Goal: Task Accomplishment & Management: Manage account settings

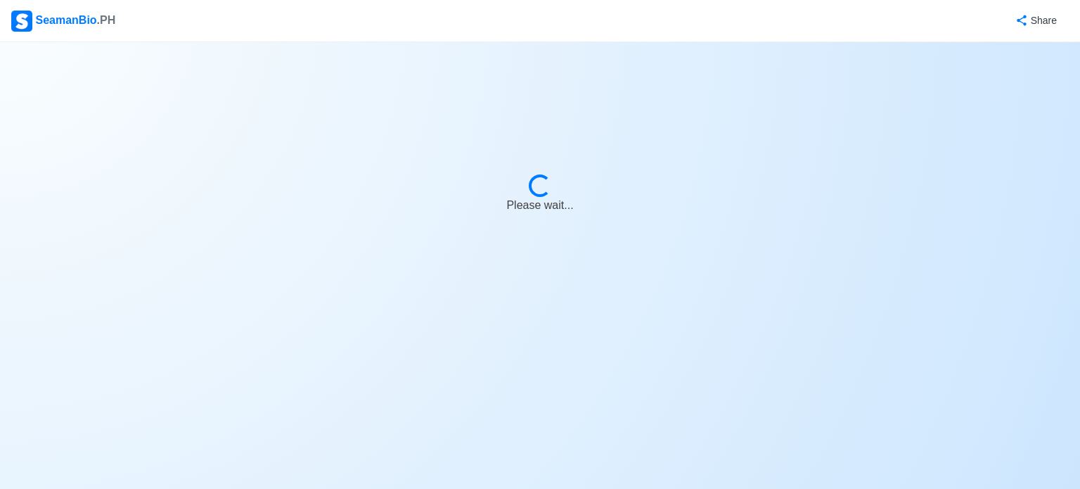
select select "Ordinary [PERSON_NAME]"
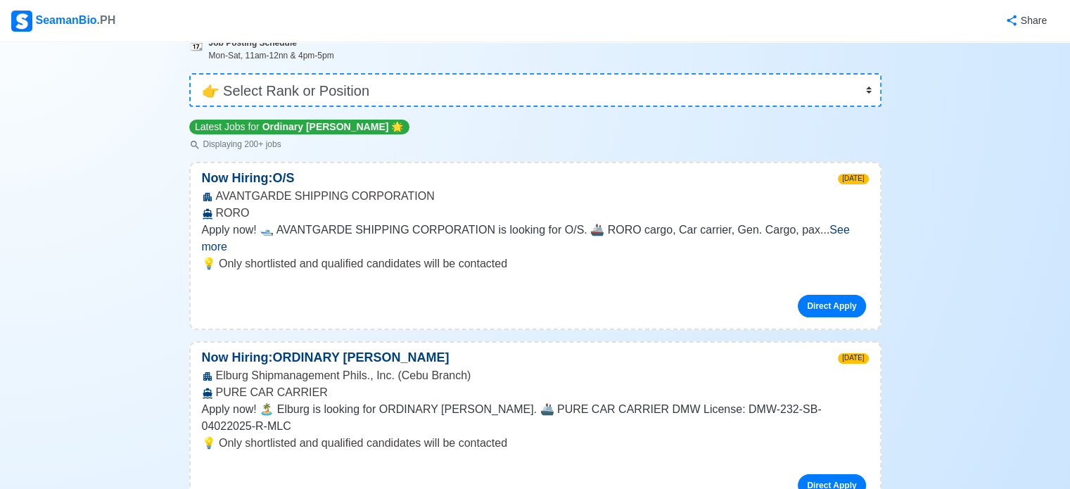
scroll to position [98, 0]
click at [817, 233] on span "See more" at bounding box center [526, 238] width 648 height 29
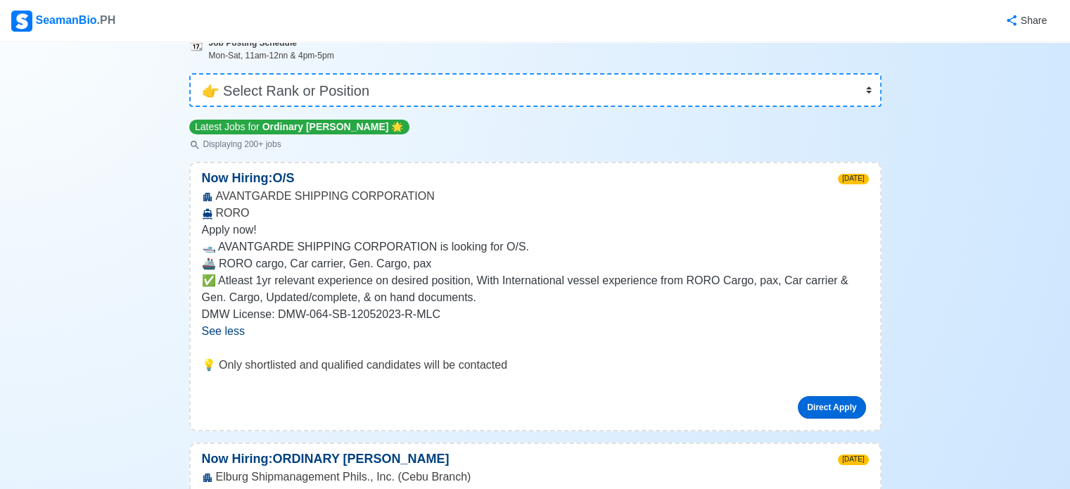
click at [821, 405] on link "Direct Apply" at bounding box center [832, 407] width 68 height 23
click at [844, 403] on link "Direct Apply" at bounding box center [832, 407] width 68 height 23
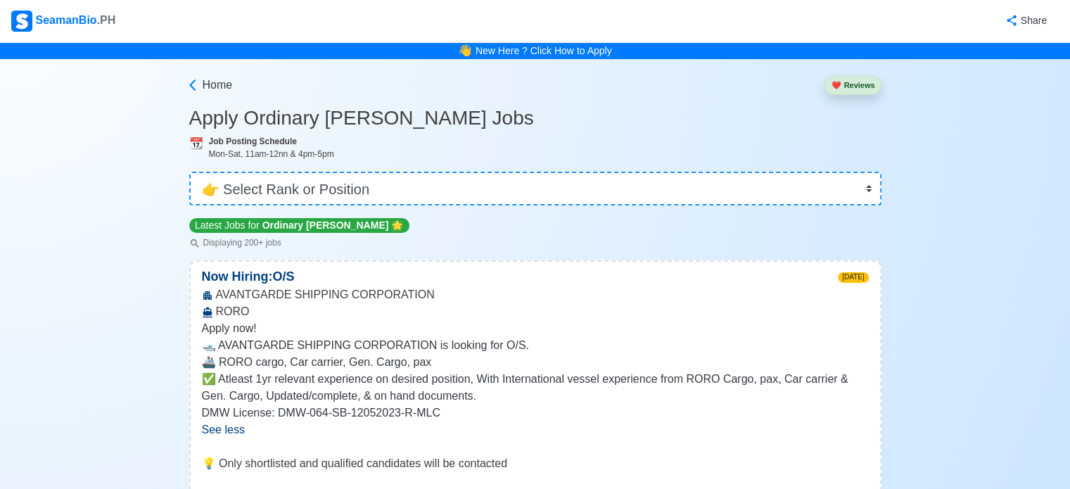
click at [30, 33] on nav "SeamanBio .PH Share" at bounding box center [535, 21] width 1070 height 42
click at [49, 25] on div "SeamanBio .PH" at bounding box center [63, 21] width 104 height 21
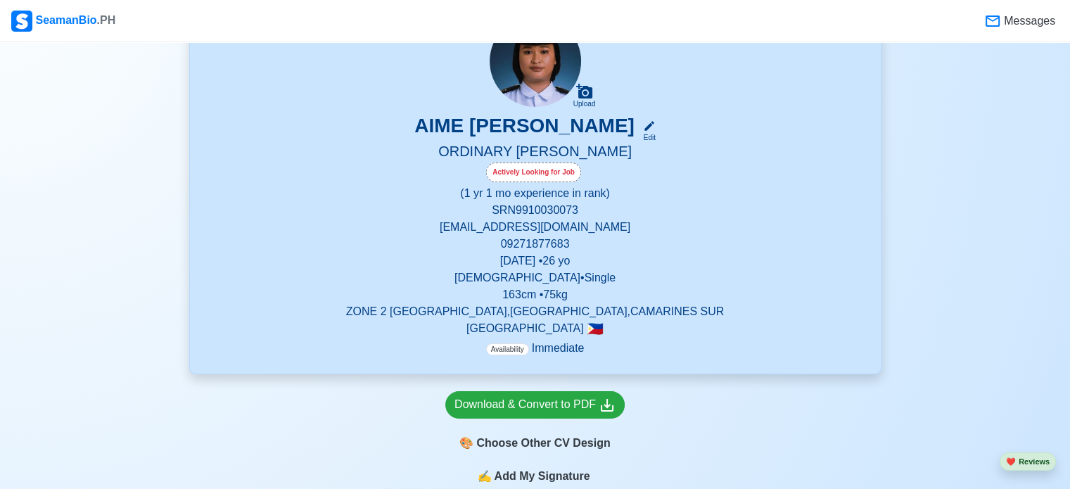
scroll to position [137, 0]
click at [655, 136] on div "Edit" at bounding box center [646, 137] width 18 height 11
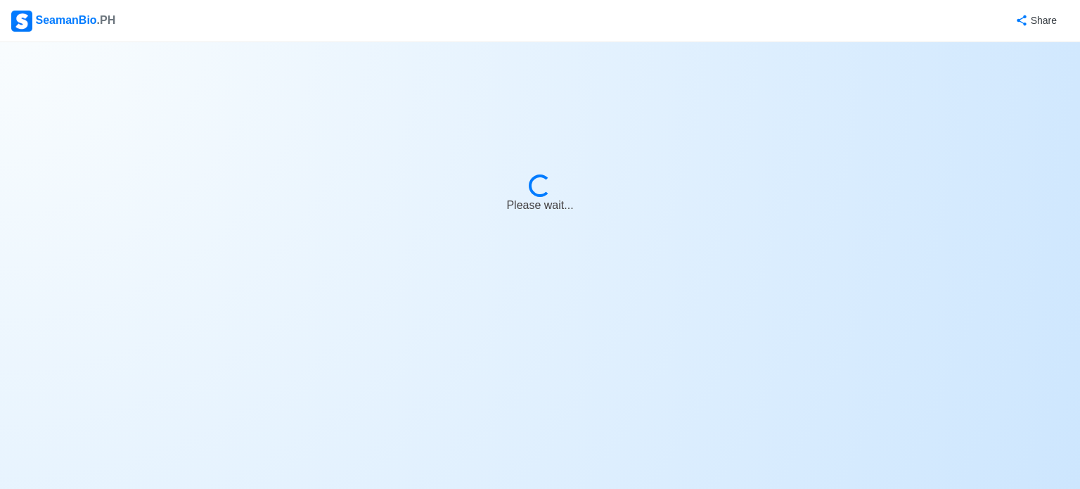
select select "Actively Looking for Job"
select select "Visible for Hiring"
select select "Single"
select select "[DEMOGRAPHIC_DATA]"
select select "PH"
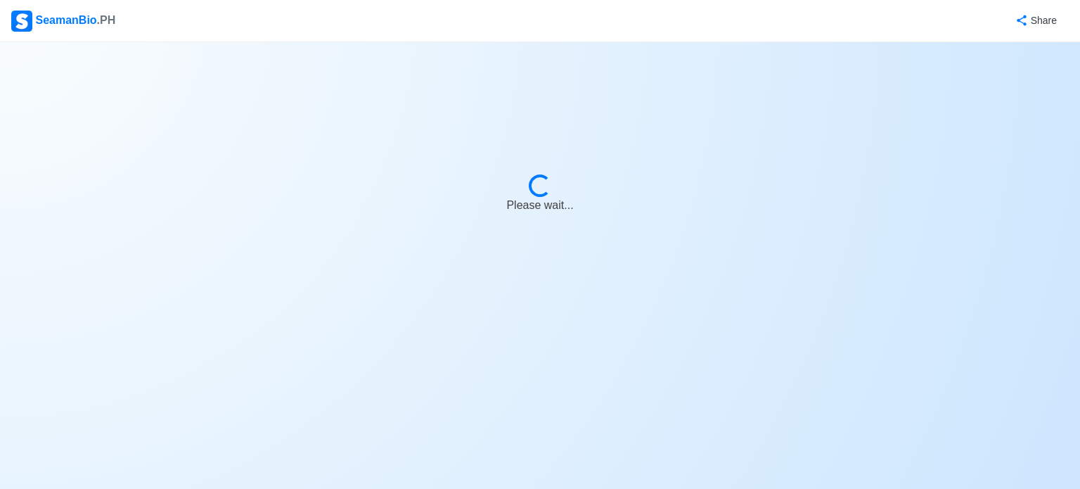
select select "1"
select select "4102416000000"
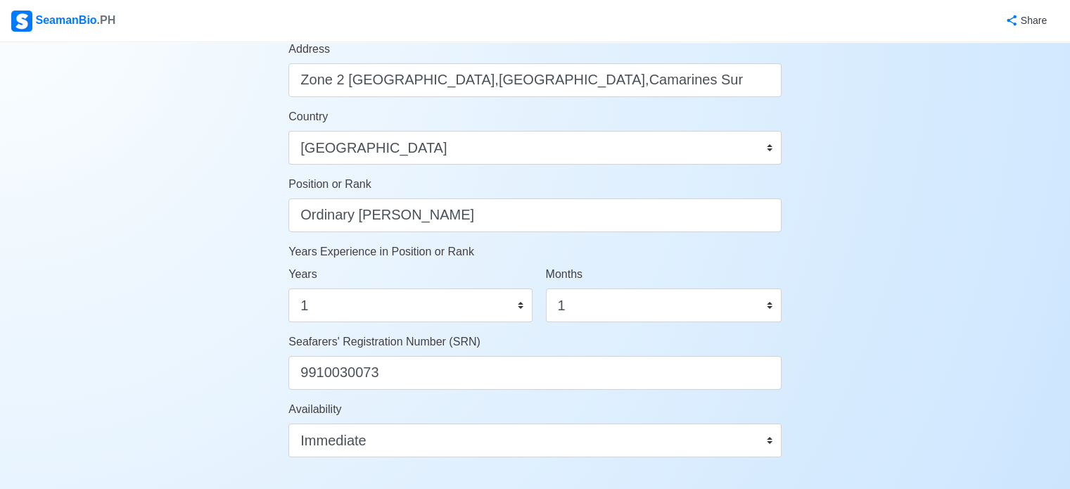
scroll to position [647, 0]
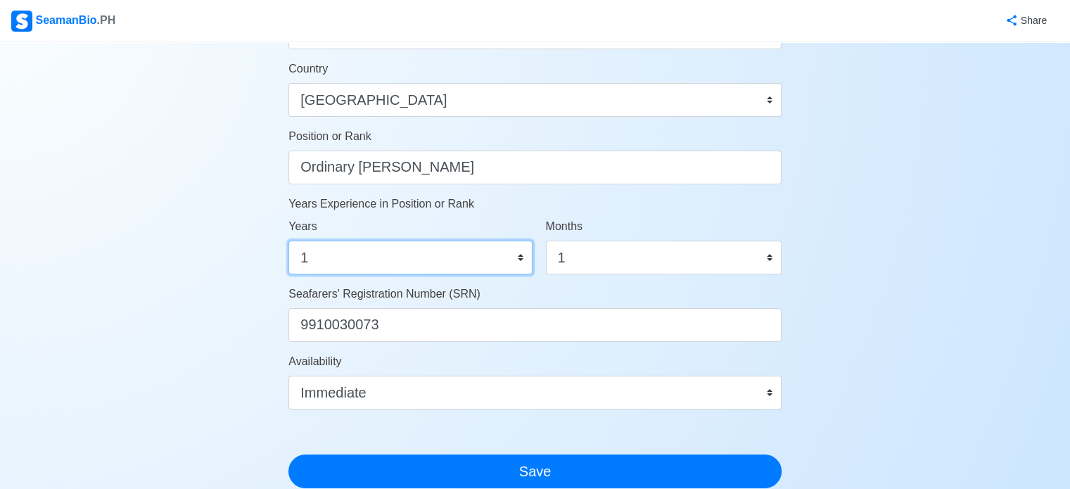
click at [442, 264] on select "0 1 2 3 4 5 6 7 8 9 10 11 12 13 14 15 16 17 18 19 20 21 22 23 24 25 26 27 28 29…" at bounding box center [409, 258] width 243 height 34
click at [332, 267] on select "0 1 2 3 4 5 6 7 8 9 10 11 12 13 14 15 16 17 18 19 20 21 22 23 24 25 26 27 28 29…" at bounding box center [409, 258] width 243 height 34
select select "0"
click at [288, 241] on select "0 1 2 3 4 5 6 7 8 9 10 11 12 13 14 15 16 17 18 19 20 21 22 23 24 25 26 27 28 29…" at bounding box center [409, 258] width 243 height 34
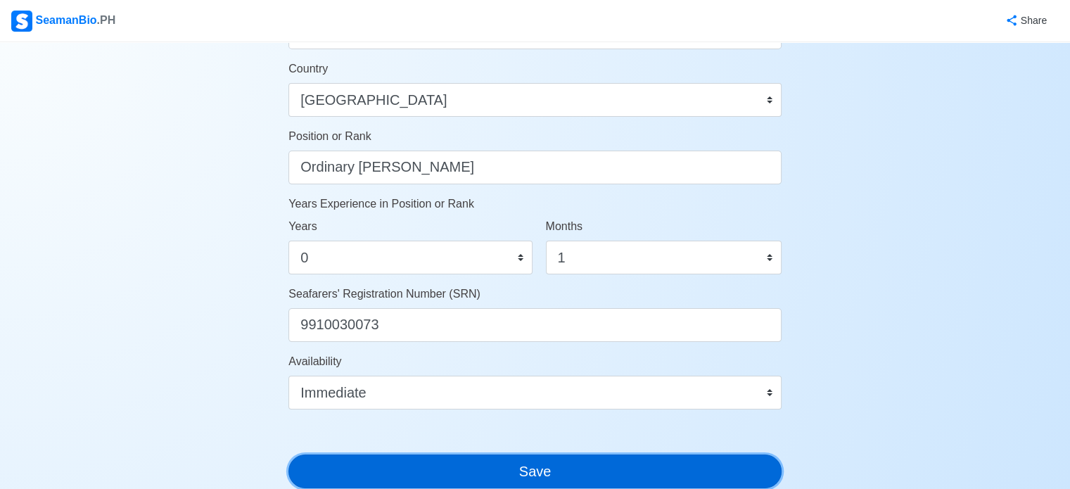
click at [482, 476] on button "Save" at bounding box center [534, 471] width 493 height 34
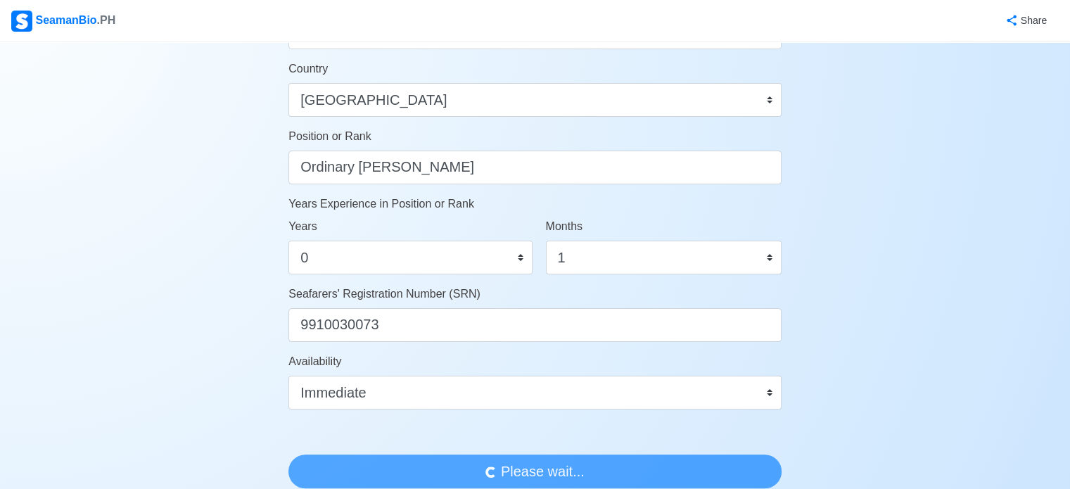
scroll to position [0, 0]
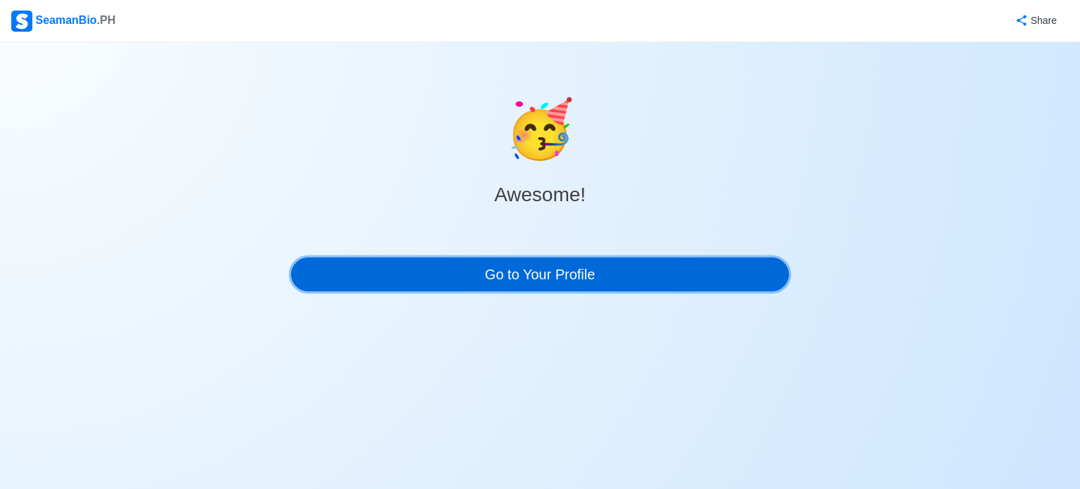
click at [504, 274] on link "Go to Your Profile" at bounding box center [540, 274] width 498 height 34
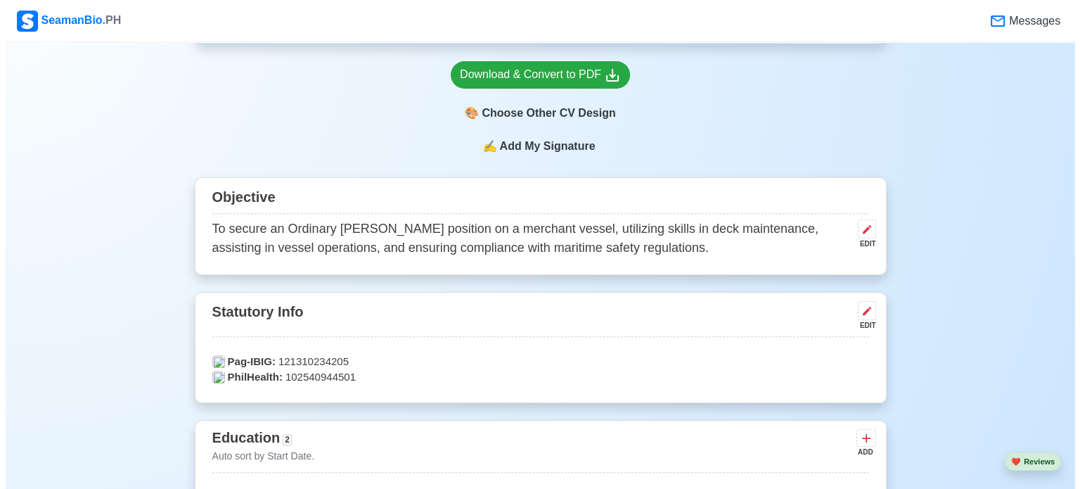
scroll to position [471, 0]
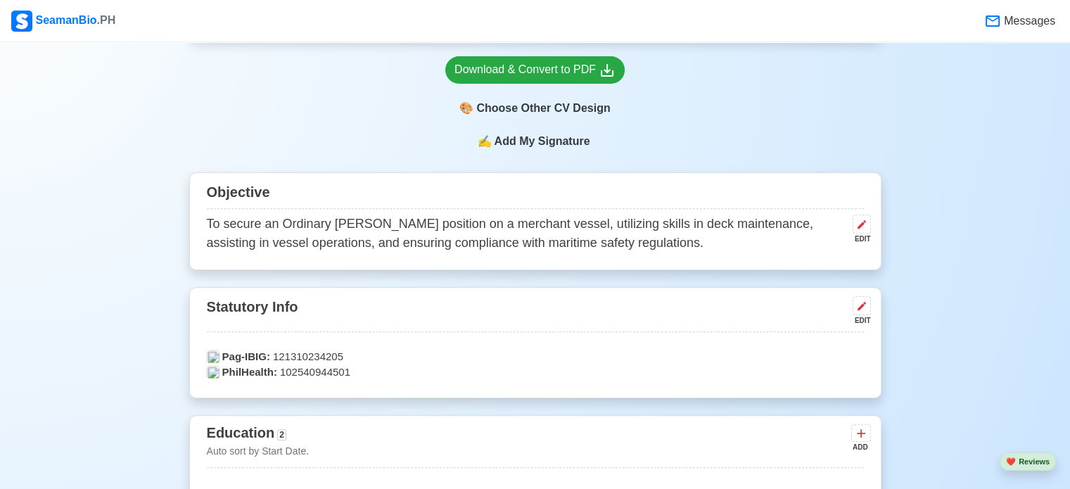
click at [518, 143] on span "Add My Signature" at bounding box center [541, 141] width 101 height 17
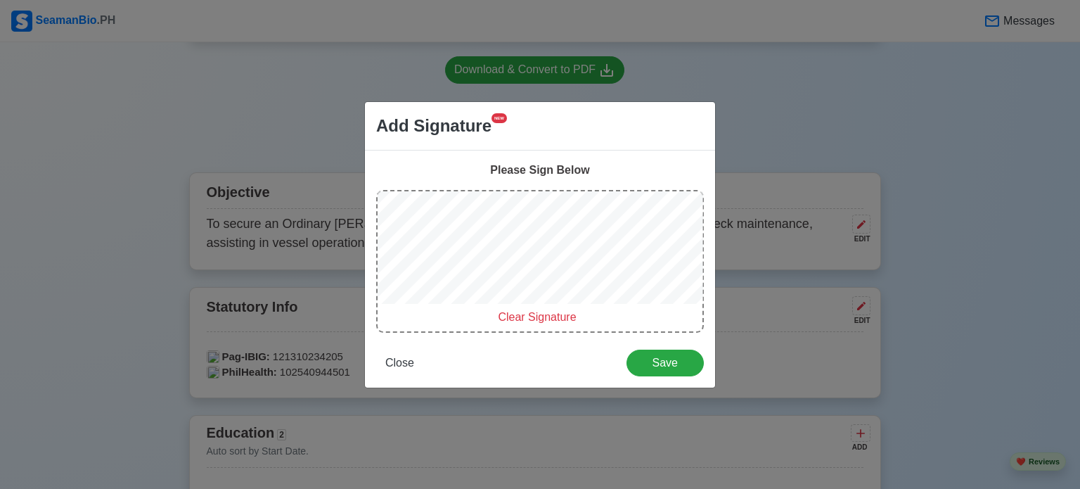
click at [573, 314] on span "Clear Signature" at bounding box center [537, 317] width 78 height 12
click at [539, 317] on span "Clear Signature" at bounding box center [537, 317] width 78 height 12
click at [520, 314] on span "Clear Signature" at bounding box center [537, 317] width 78 height 12
click at [523, 323] on span "Clear Signature" at bounding box center [537, 317] width 78 height 12
click at [523, 316] on span "Clear Signature" at bounding box center [537, 317] width 78 height 12
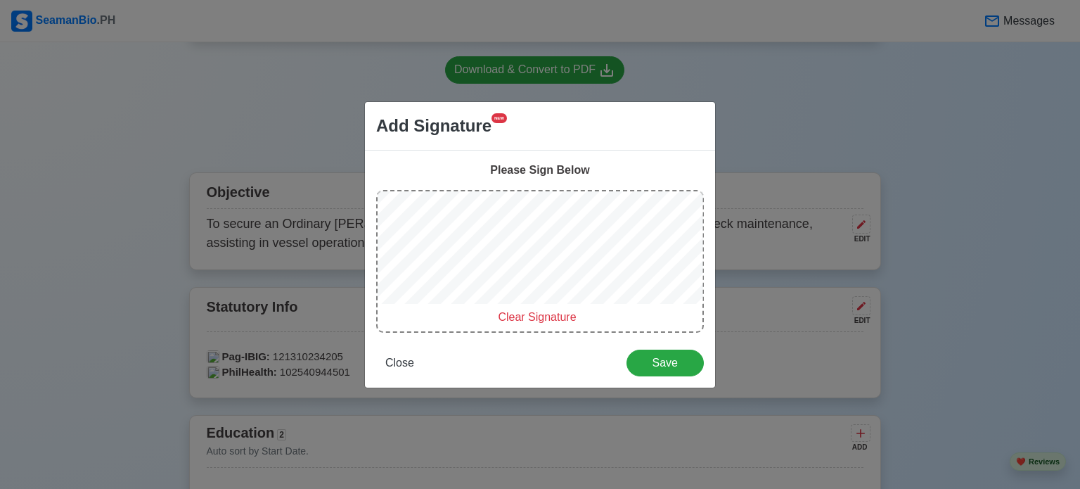
click at [531, 319] on span "Clear Signature" at bounding box center [537, 317] width 78 height 12
click at [523, 324] on div "Clear Signature" at bounding box center [537, 317] width 319 height 17
click at [523, 323] on span "Clear Signature" at bounding box center [537, 317] width 78 height 12
click at [556, 317] on span "Clear Signature" at bounding box center [537, 317] width 78 height 12
click at [399, 357] on span "Close" at bounding box center [399, 363] width 29 height 12
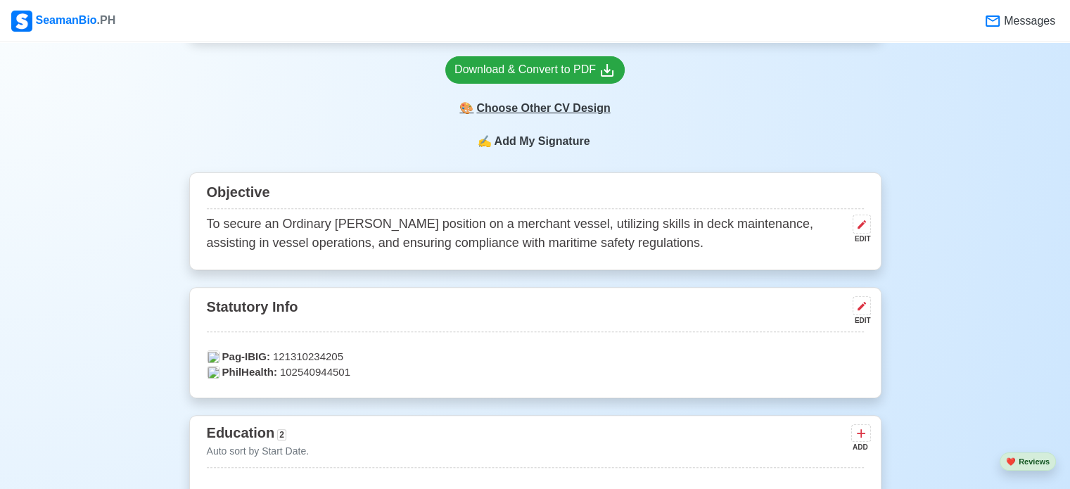
click at [530, 108] on div "🎨 Choose Other CV Design" at bounding box center [534, 108] width 179 height 27
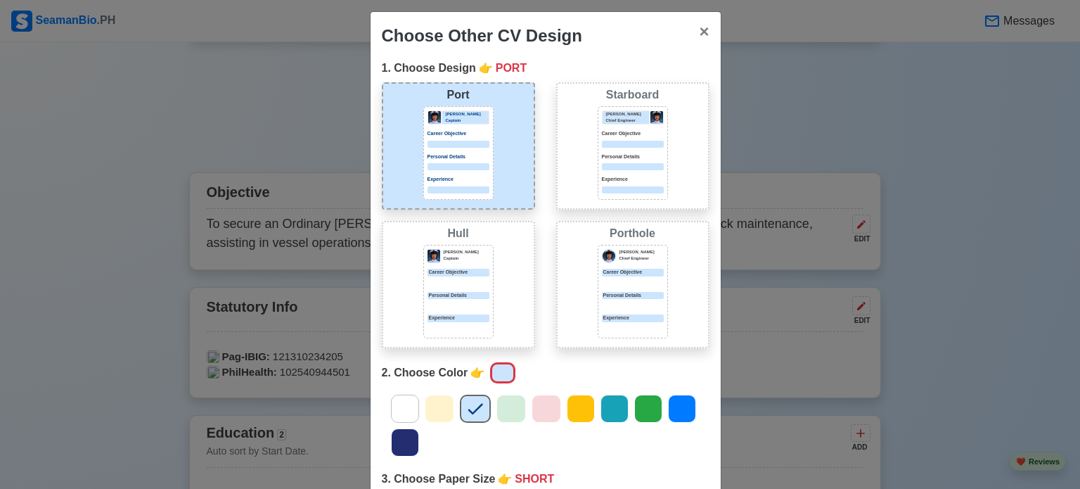
scroll to position [4, 0]
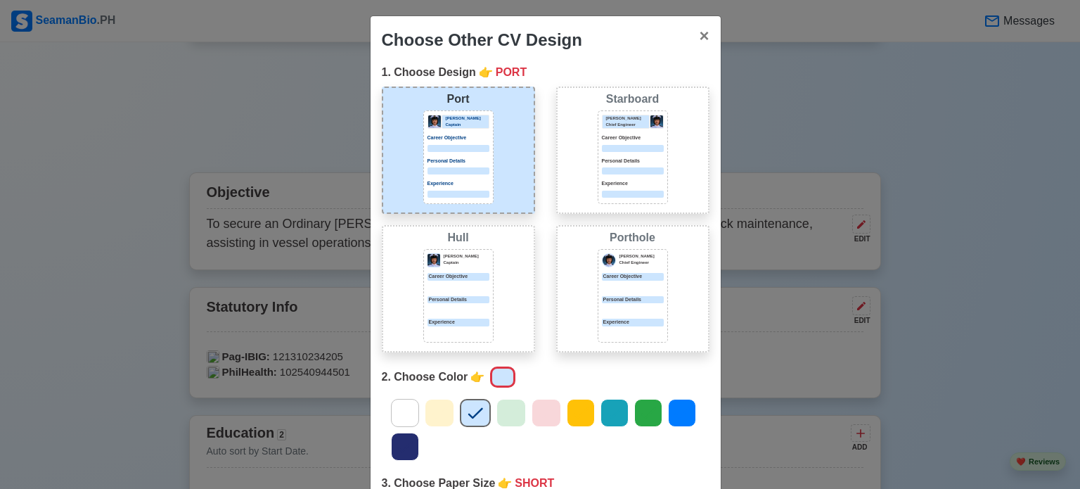
click at [622, 168] on div at bounding box center [633, 170] width 62 height 7
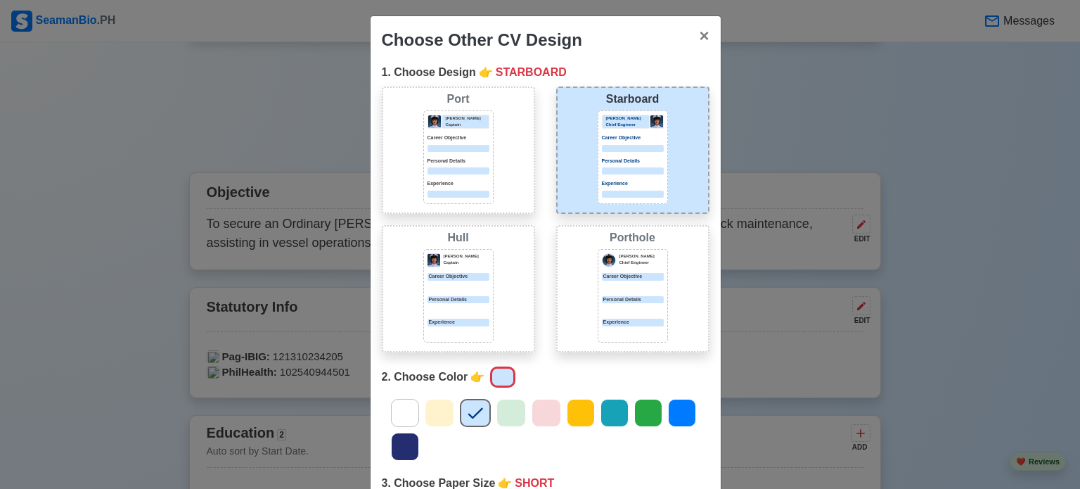
click at [622, 168] on div at bounding box center [633, 170] width 62 height 7
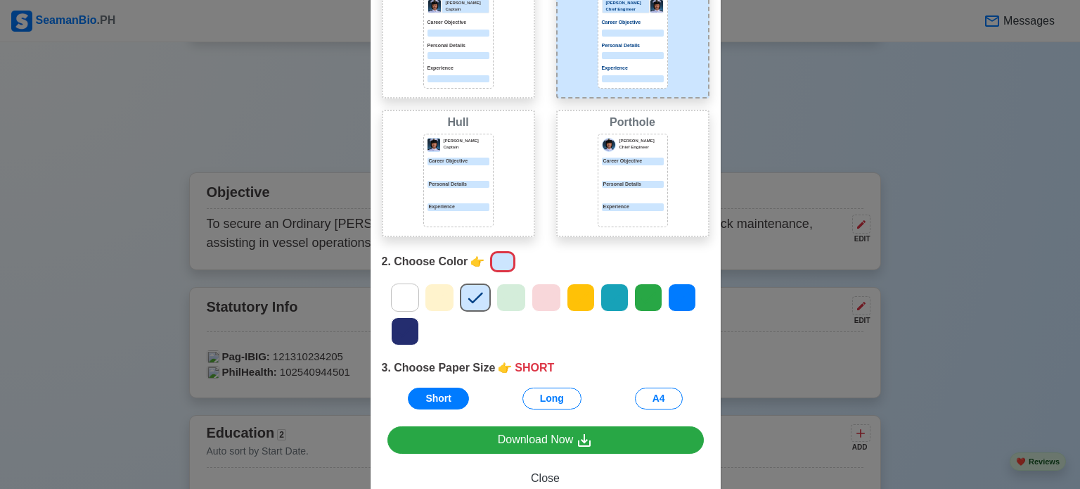
scroll to position [158, 0]
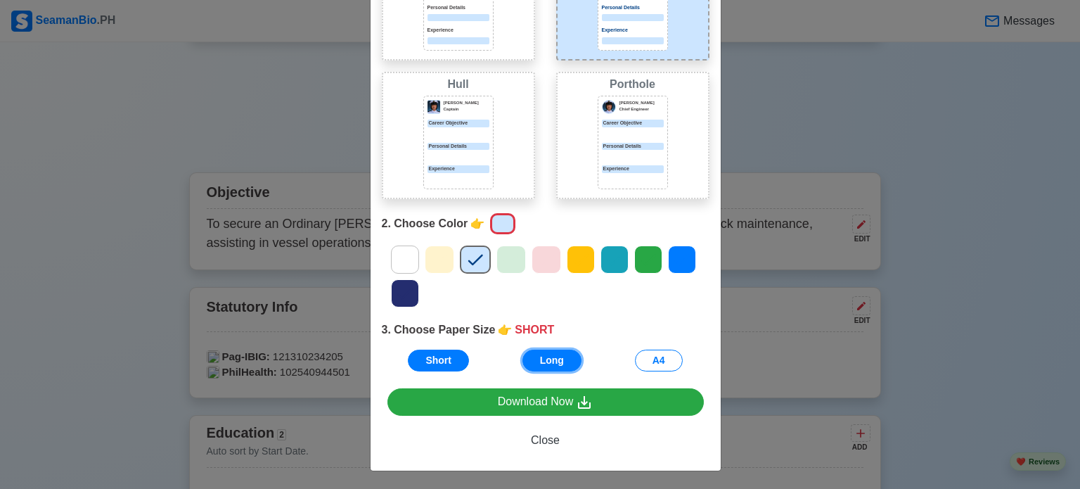
click at [546, 361] on button "Long" at bounding box center [552, 361] width 59 height 22
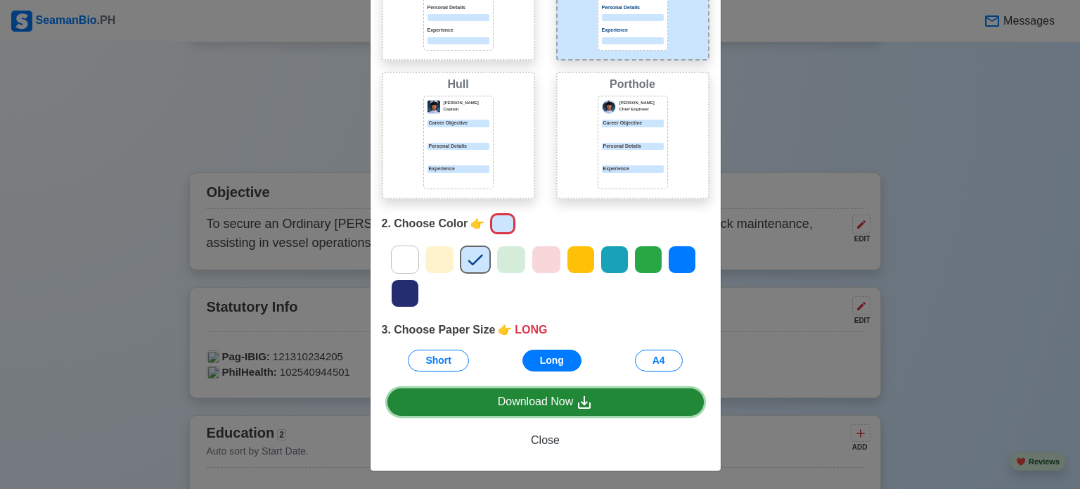
click at [546, 397] on div "Download Now" at bounding box center [546, 402] width 96 height 18
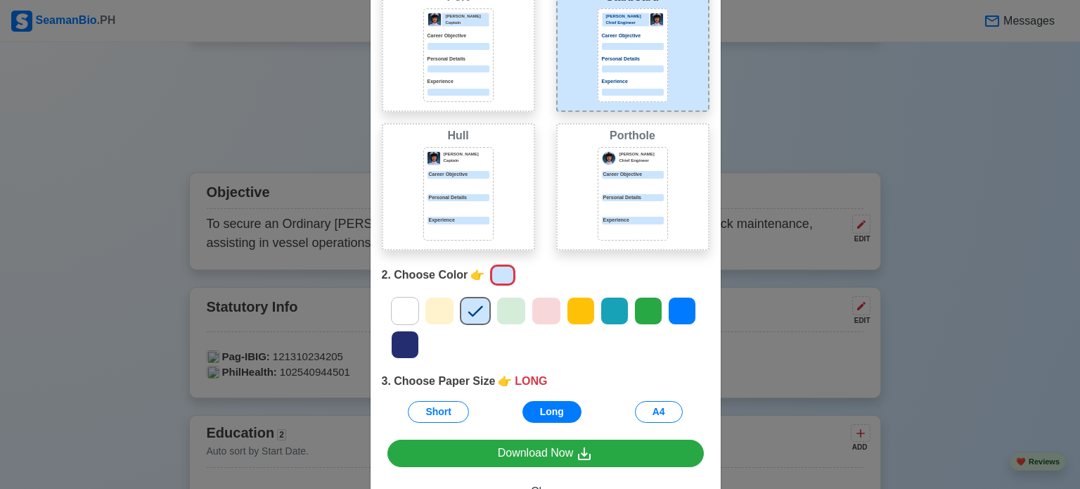
click at [465, 183] on div at bounding box center [459, 184] width 62 height 7
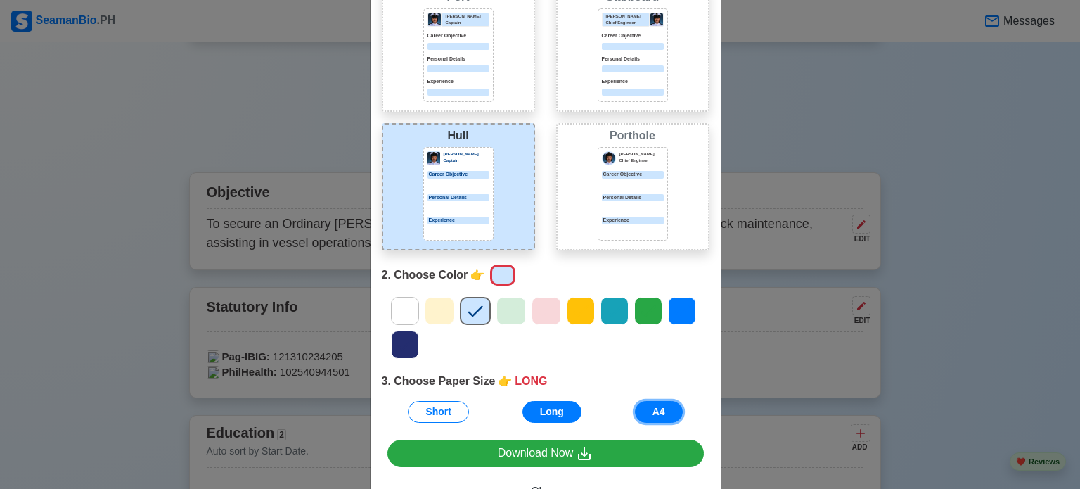
click at [657, 404] on button "A4" at bounding box center [659, 412] width 48 height 22
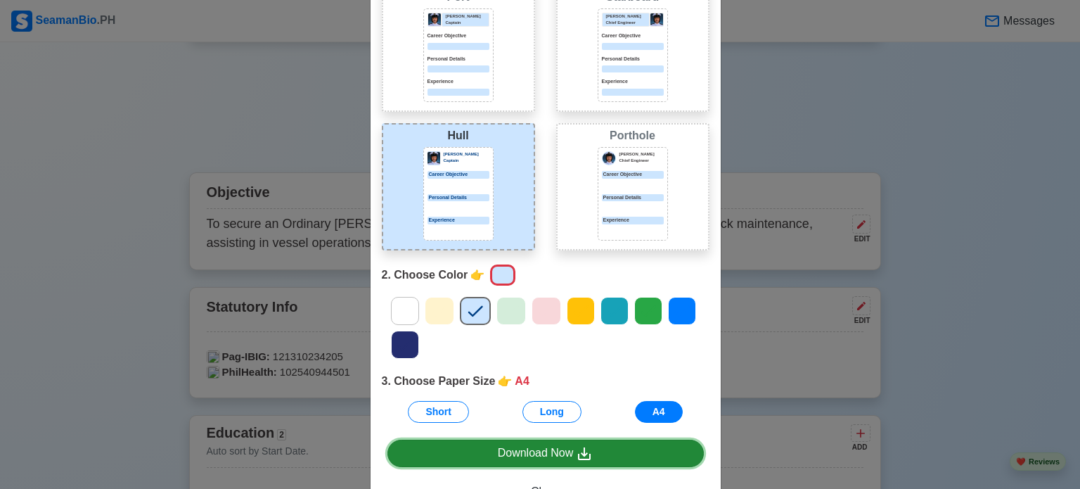
click at [548, 455] on div "Download Now" at bounding box center [546, 454] width 96 height 18
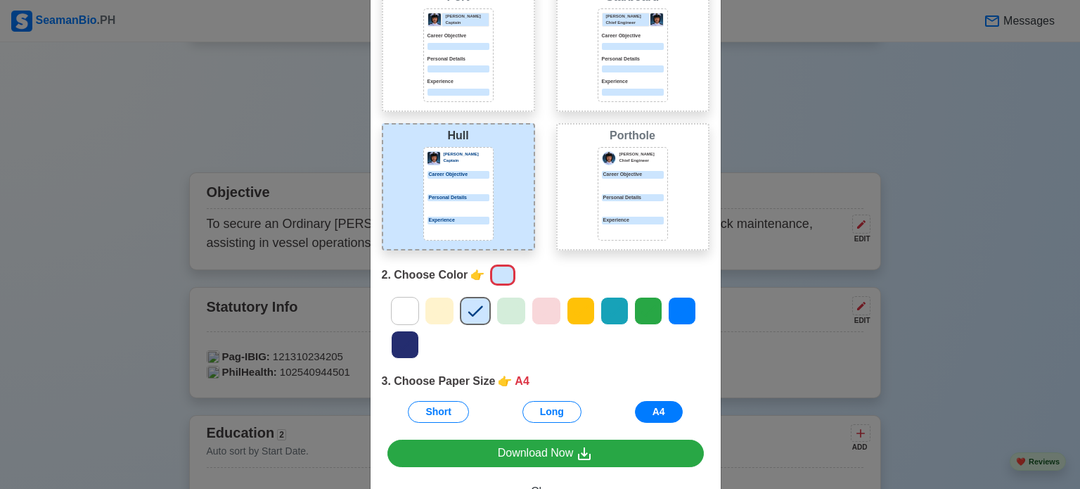
click at [470, 56] on p "Personal Details" at bounding box center [459, 60] width 62 height 8
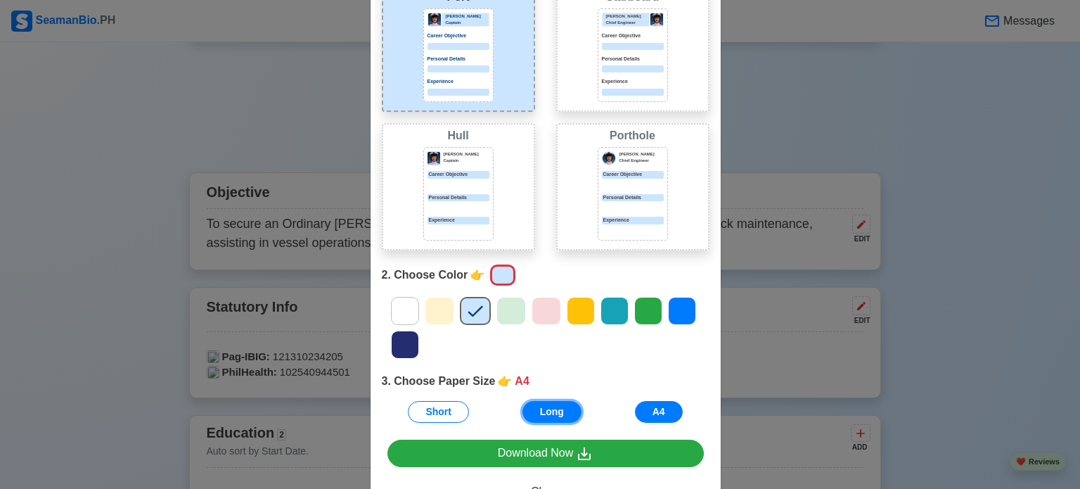
click at [539, 410] on button "Long" at bounding box center [552, 412] width 59 height 22
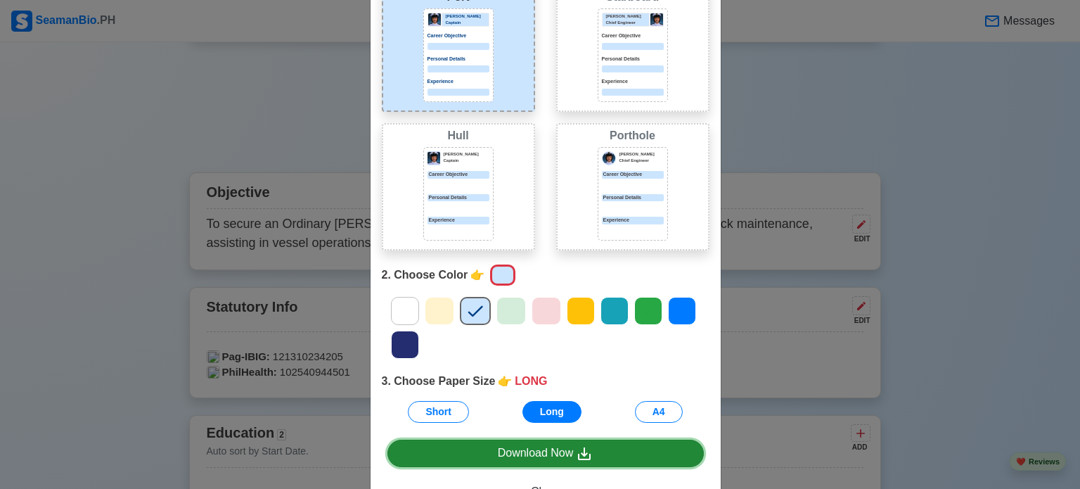
click at [511, 452] on div "Download Now" at bounding box center [546, 454] width 96 height 18
